Goal: Task Accomplishment & Management: Manage account settings

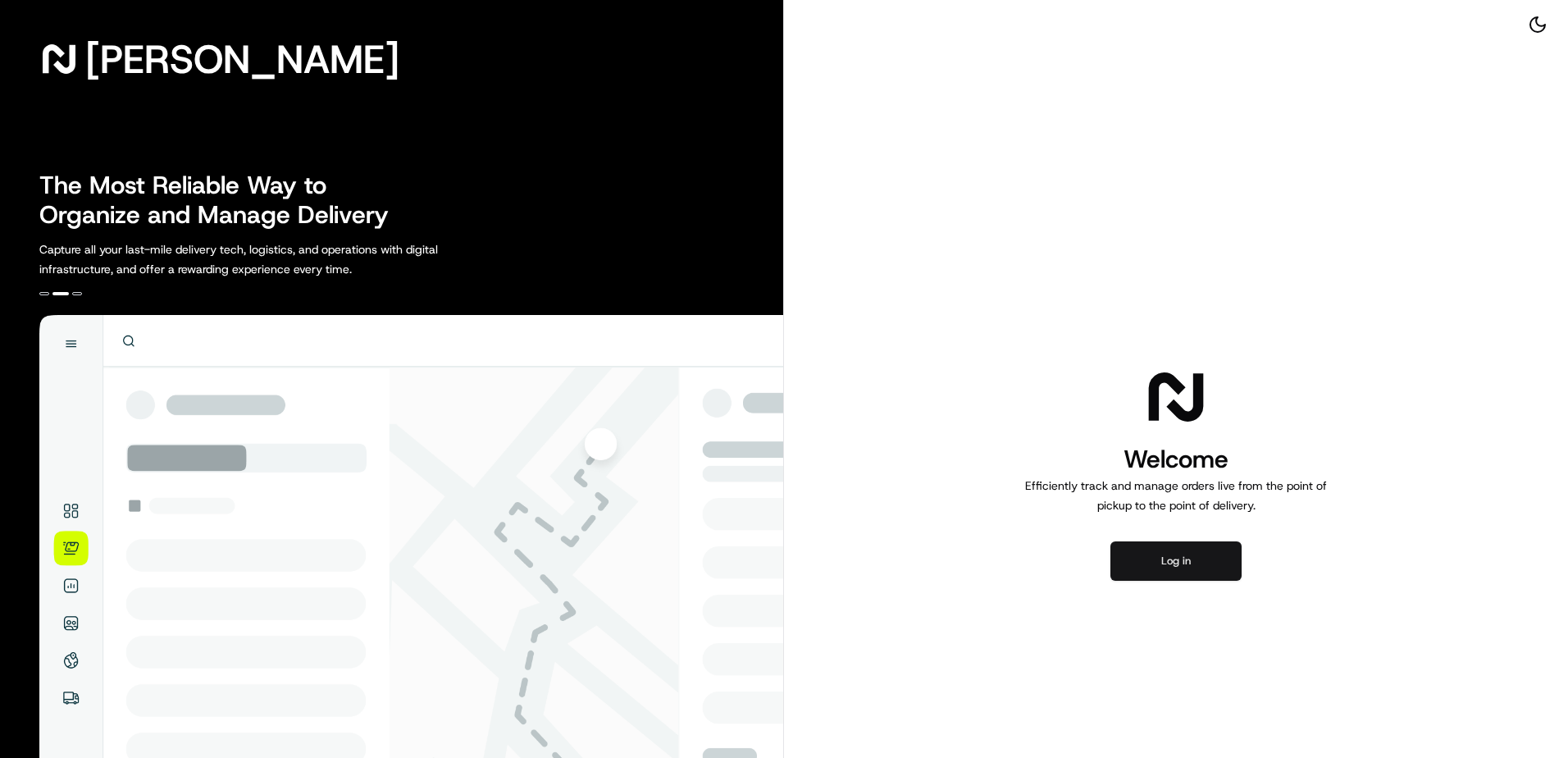
click at [1181, 567] on button "Log in" at bounding box center [1176, 561] width 131 height 40
